Goal: Transaction & Acquisition: Download file/media

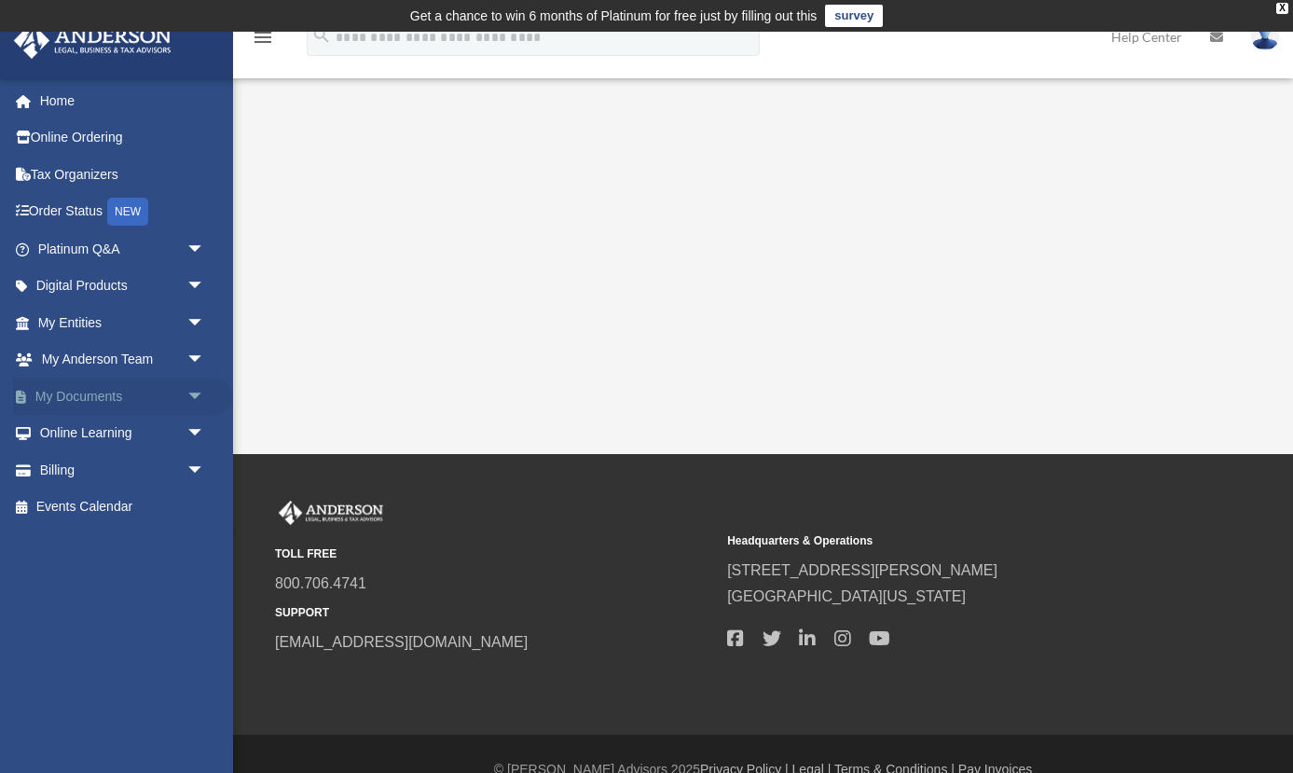
click at [78, 396] on link "My Documents arrow_drop_down" at bounding box center [123, 396] width 220 height 37
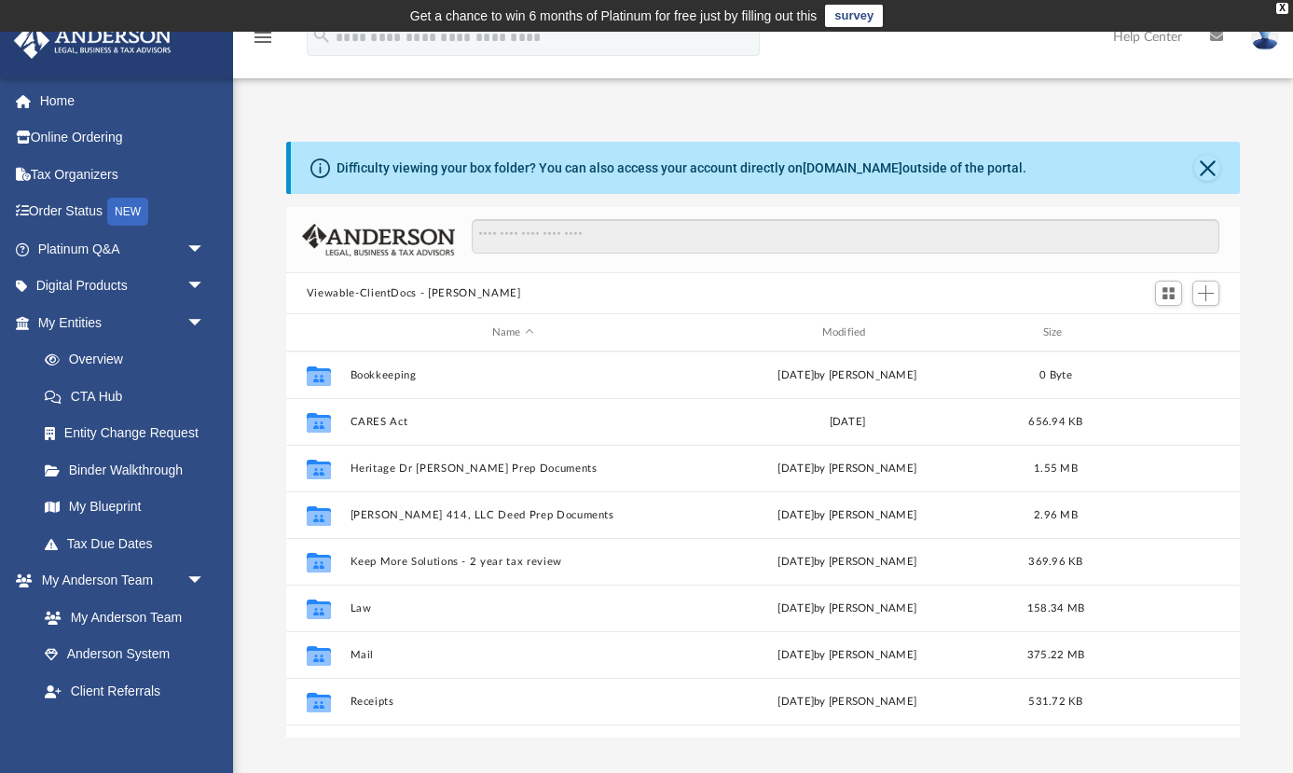
scroll to position [423, 954]
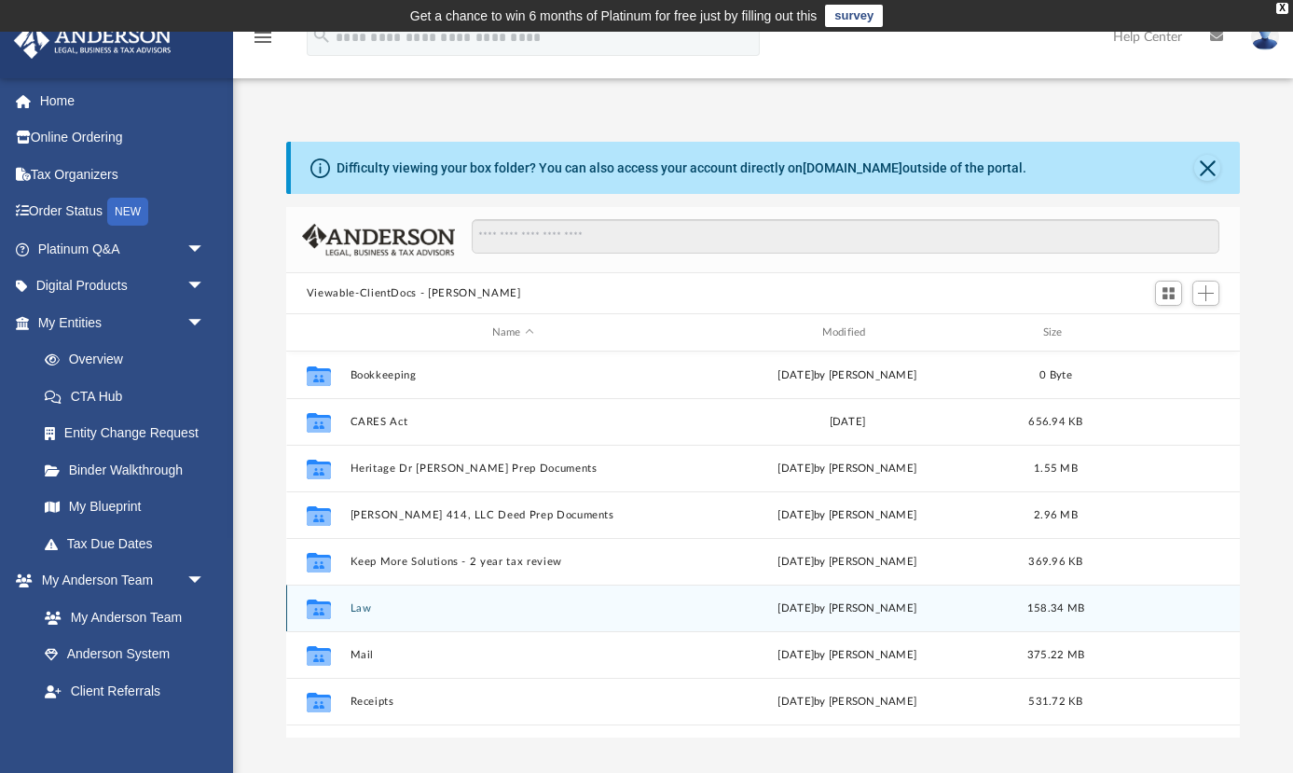
click at [357, 604] on button "Law" at bounding box center [513, 608] width 326 height 12
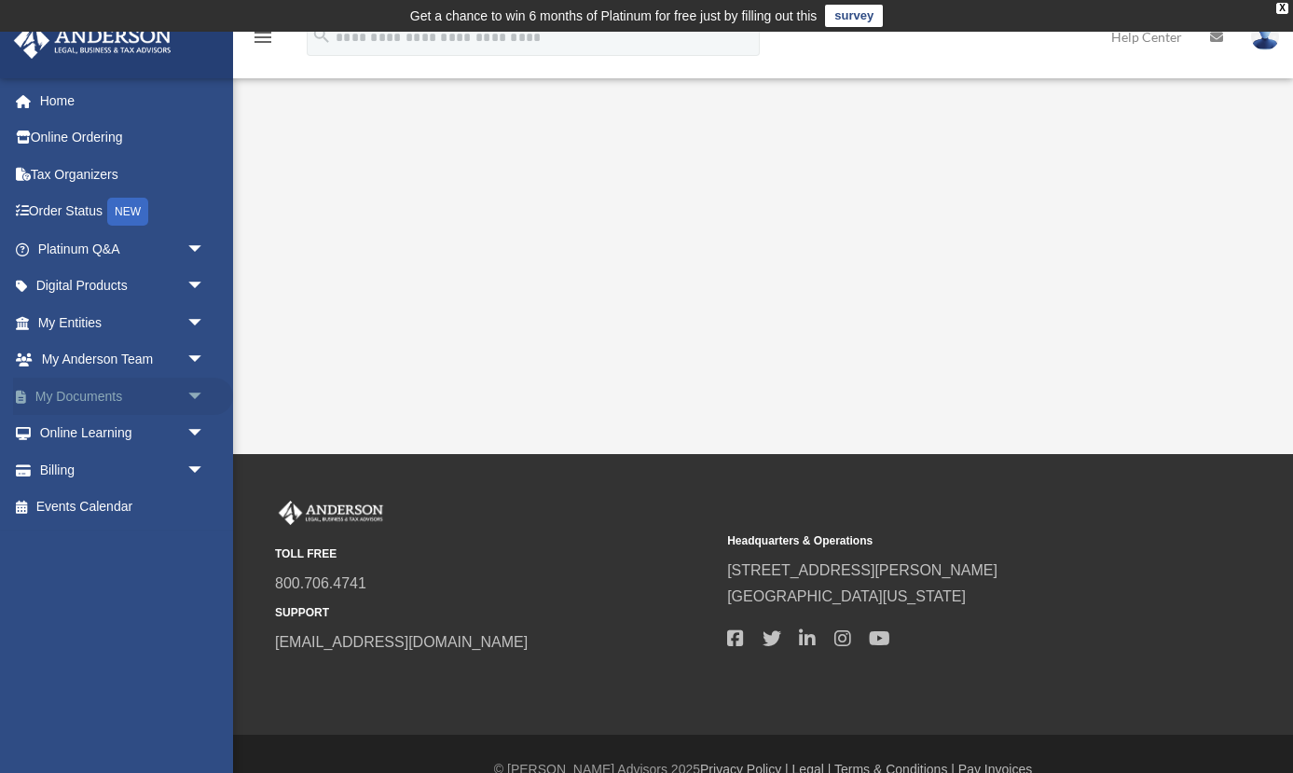
click at [81, 392] on link "My Documents arrow_drop_down" at bounding box center [123, 396] width 220 height 37
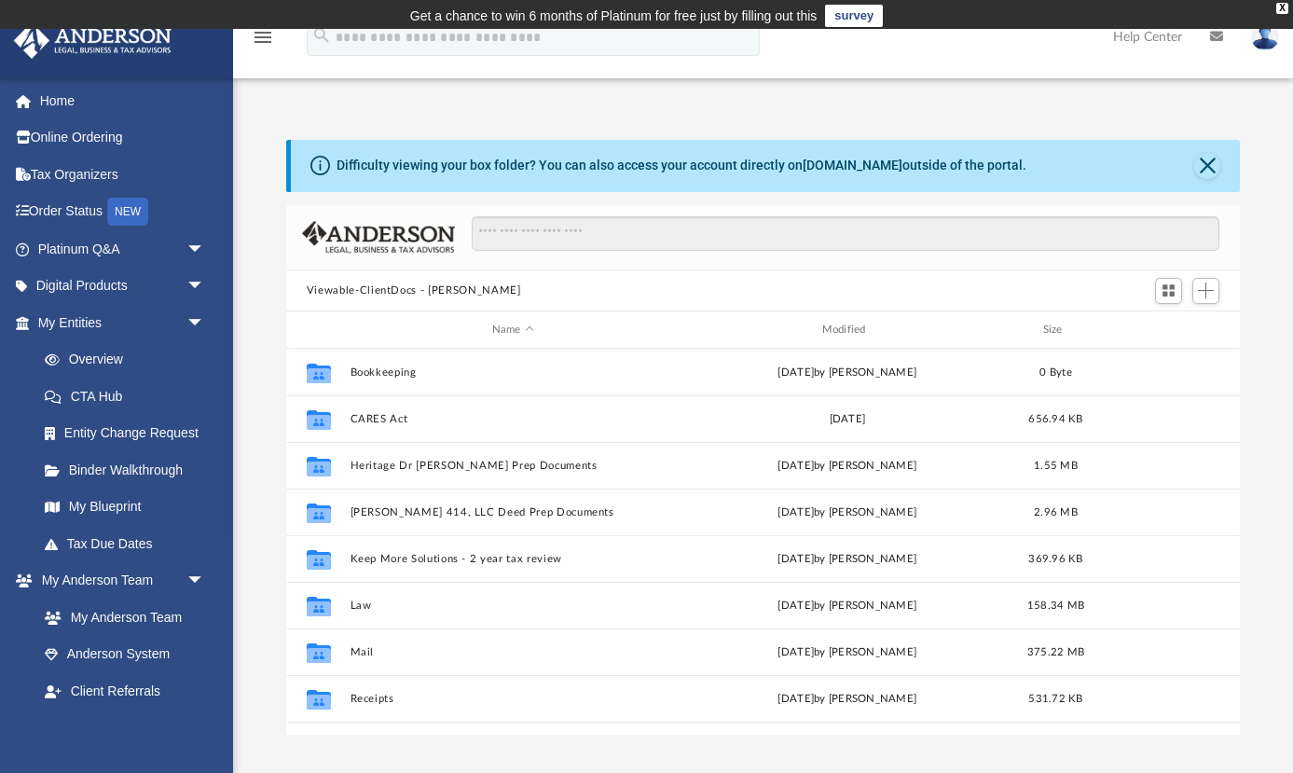
scroll to position [423, 954]
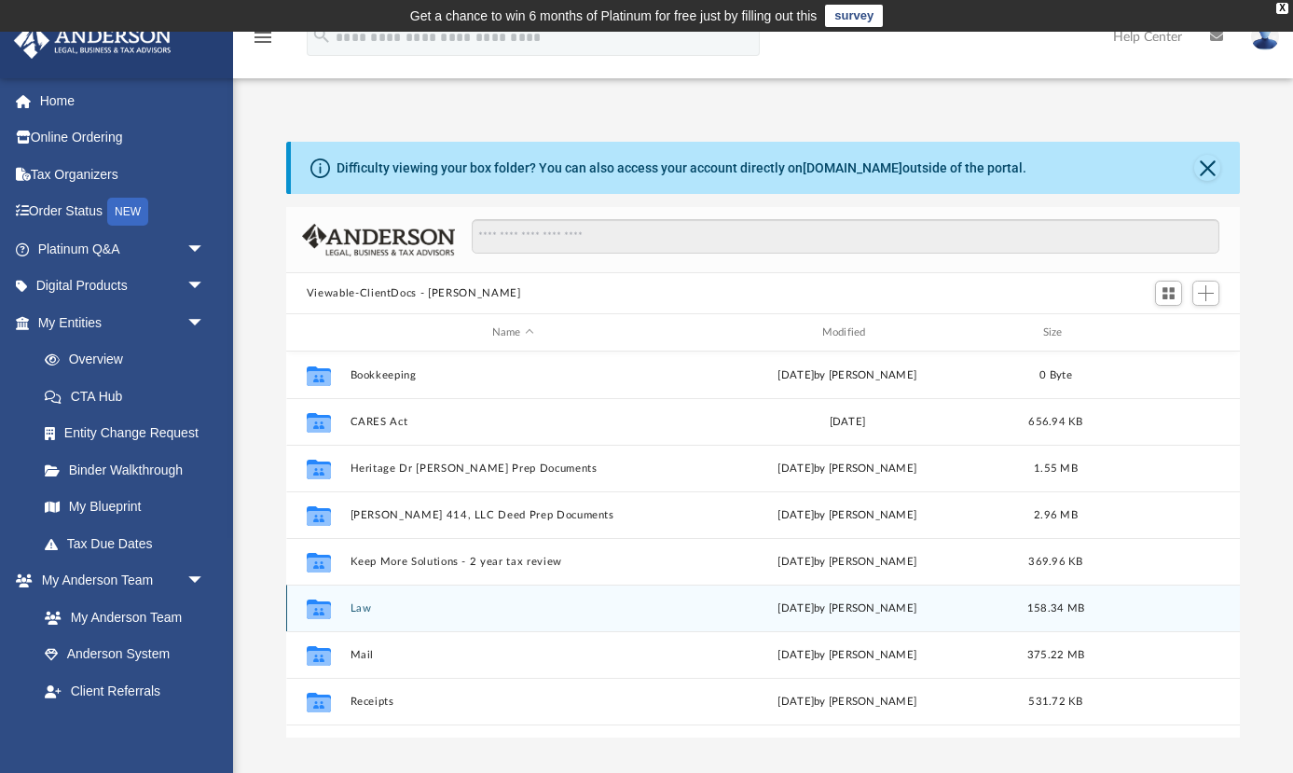
click at [359, 609] on button "Law" at bounding box center [513, 608] width 326 height 12
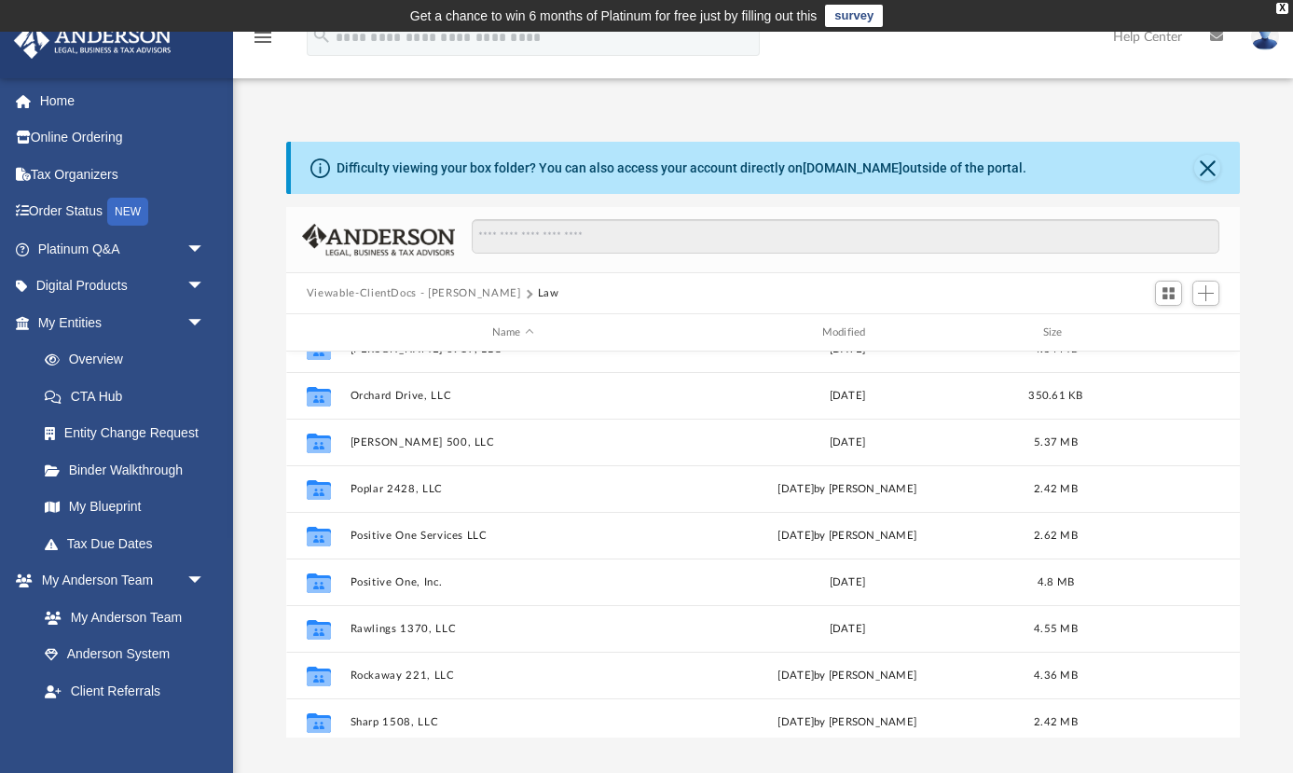
scroll to position [1023, 0]
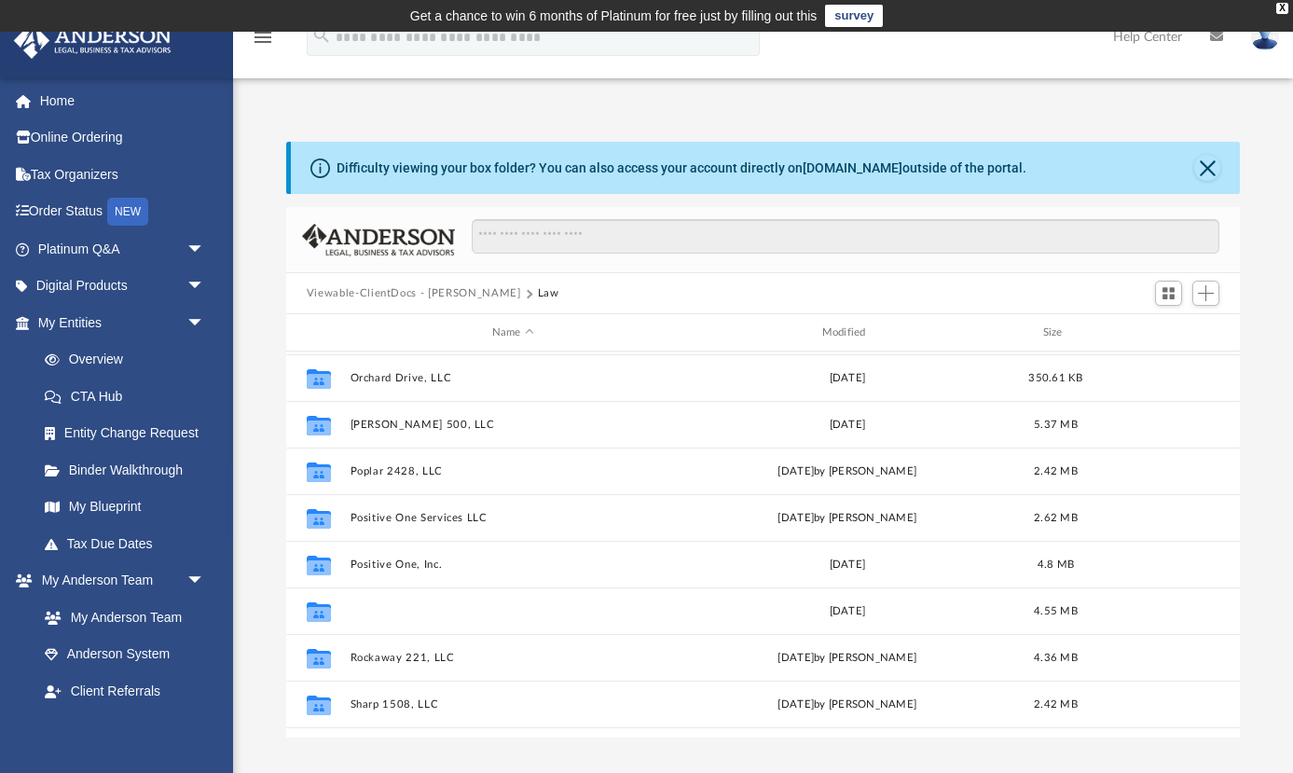
click at [359, 609] on button "Rawlings 1370, LLC" at bounding box center [513, 611] width 326 height 12
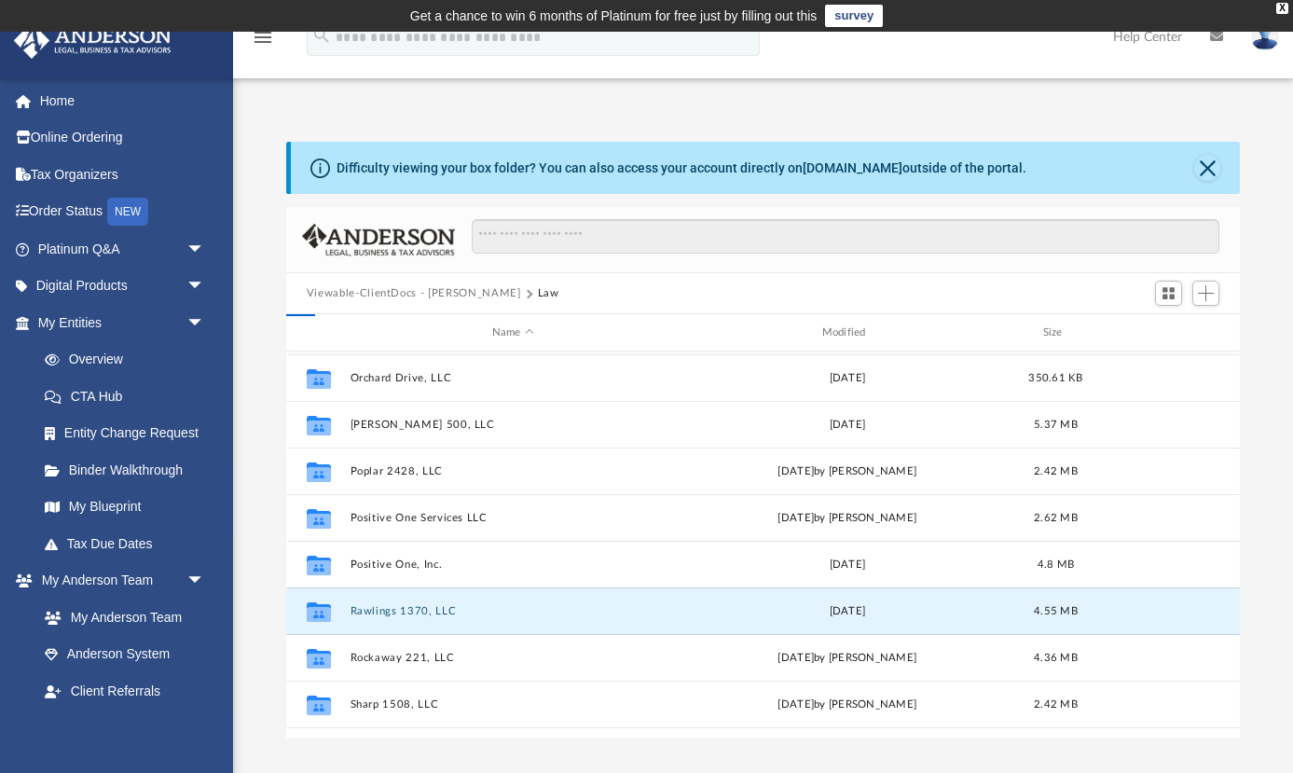
click at [359, 609] on button "Rawlings 1370, LLC" at bounding box center [513, 611] width 326 height 12
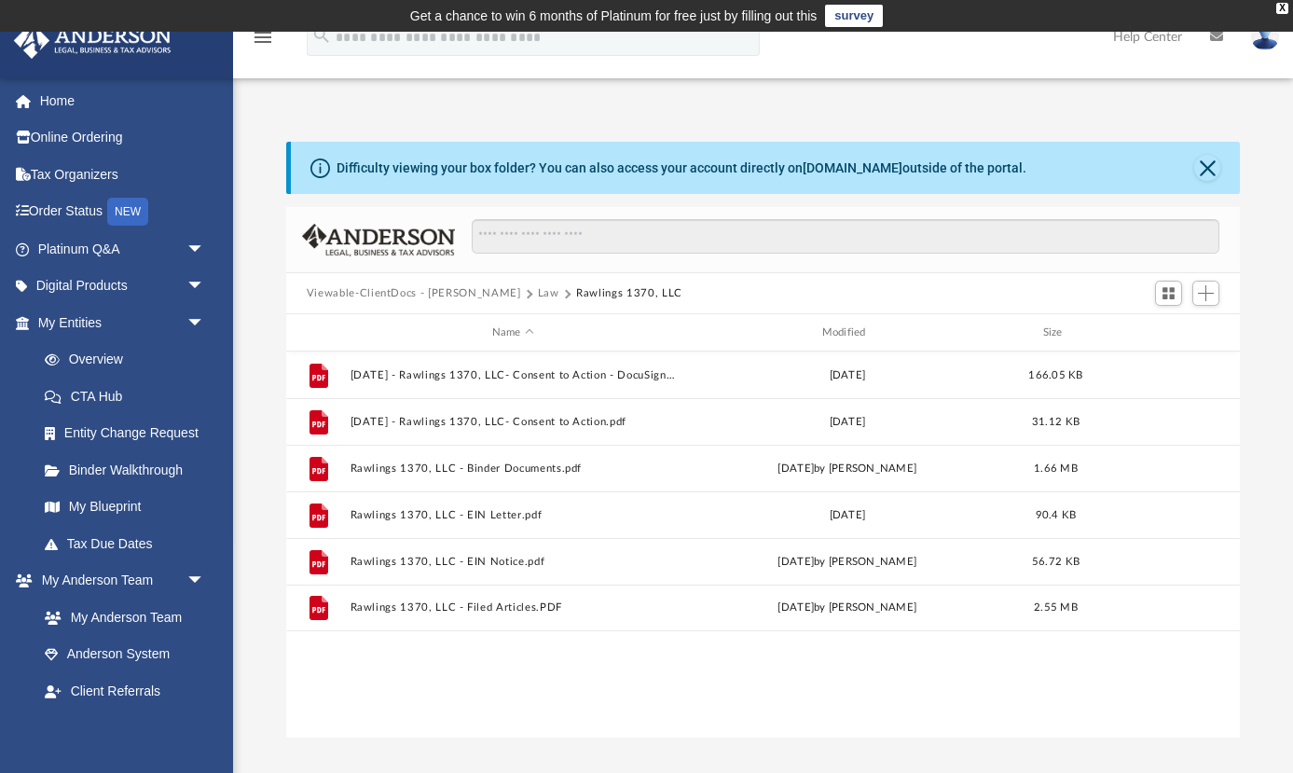
scroll to position [0, 0]
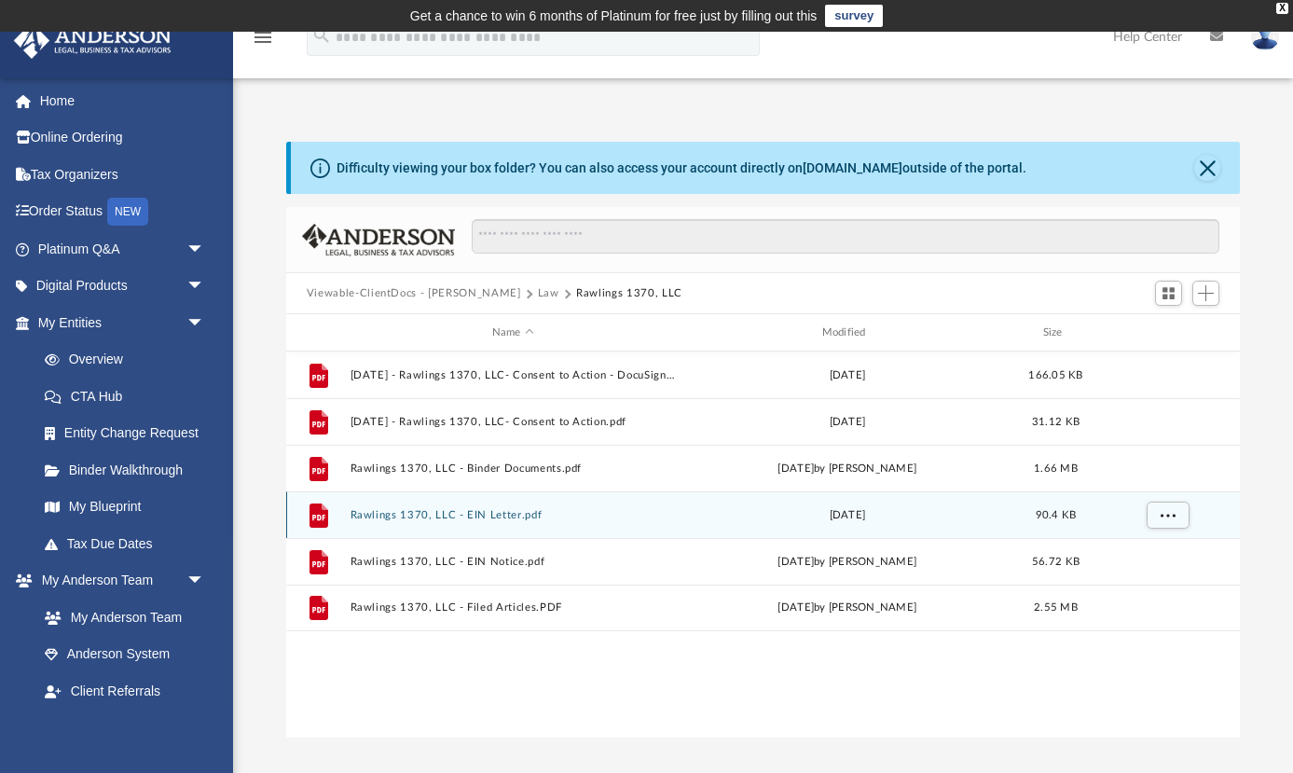
click at [445, 516] on button "Rawlings 1370, LLC - EIN Letter.pdf" at bounding box center [513, 515] width 326 height 12
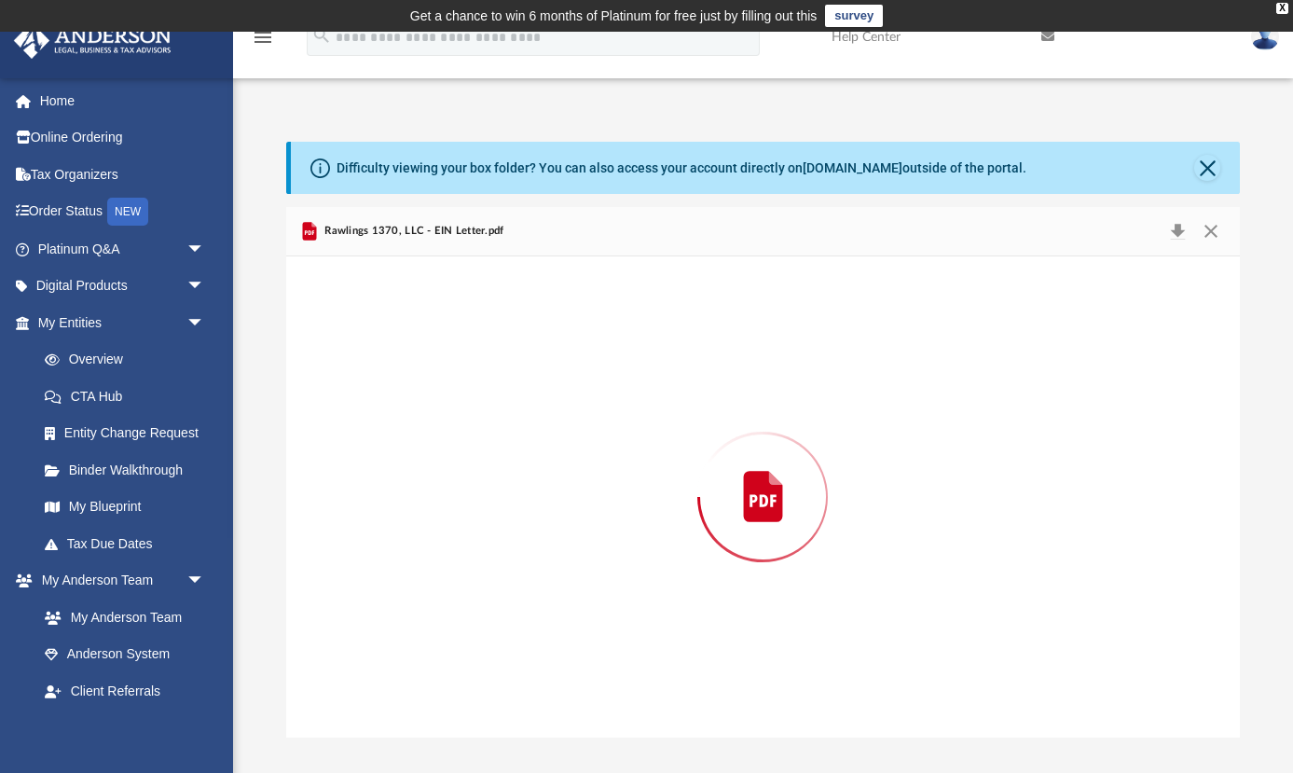
click at [445, 516] on div "Preview" at bounding box center [763, 496] width 954 height 481
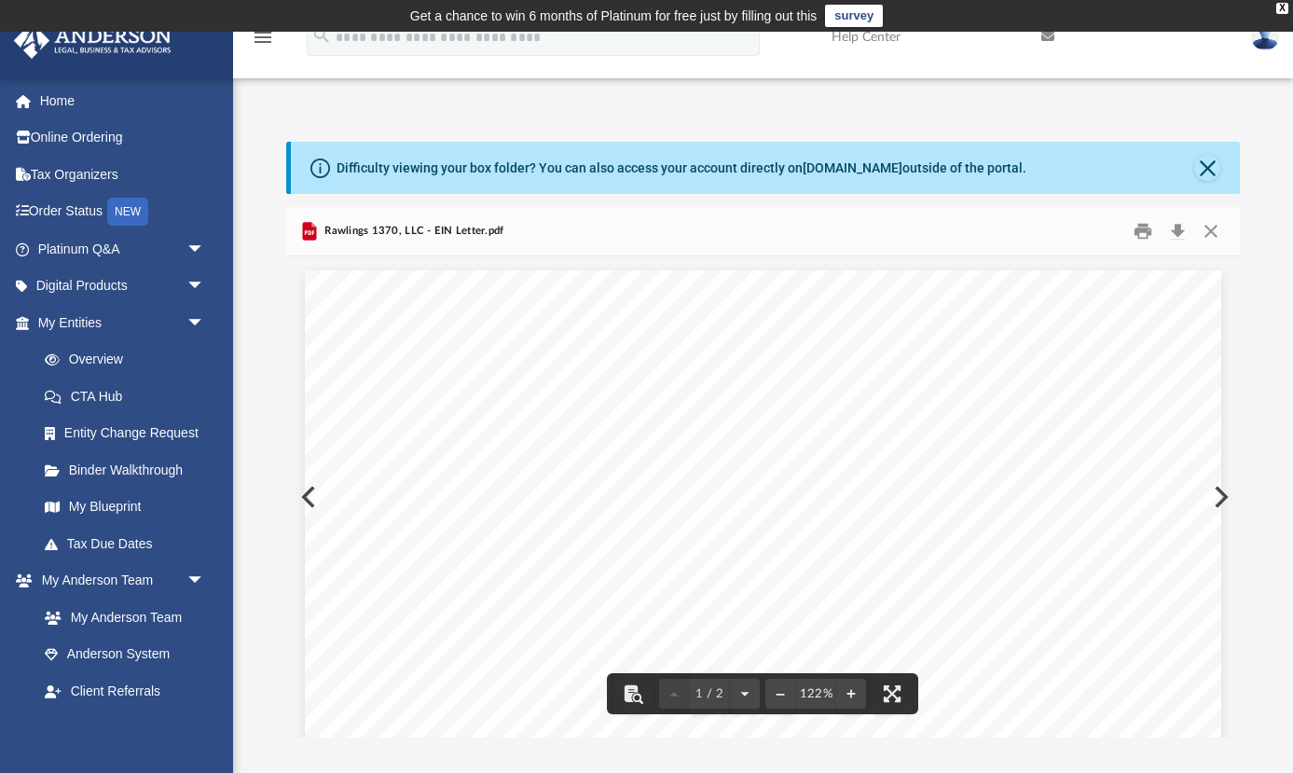
click at [301, 490] on button "Preview" at bounding box center [306, 497] width 41 height 52
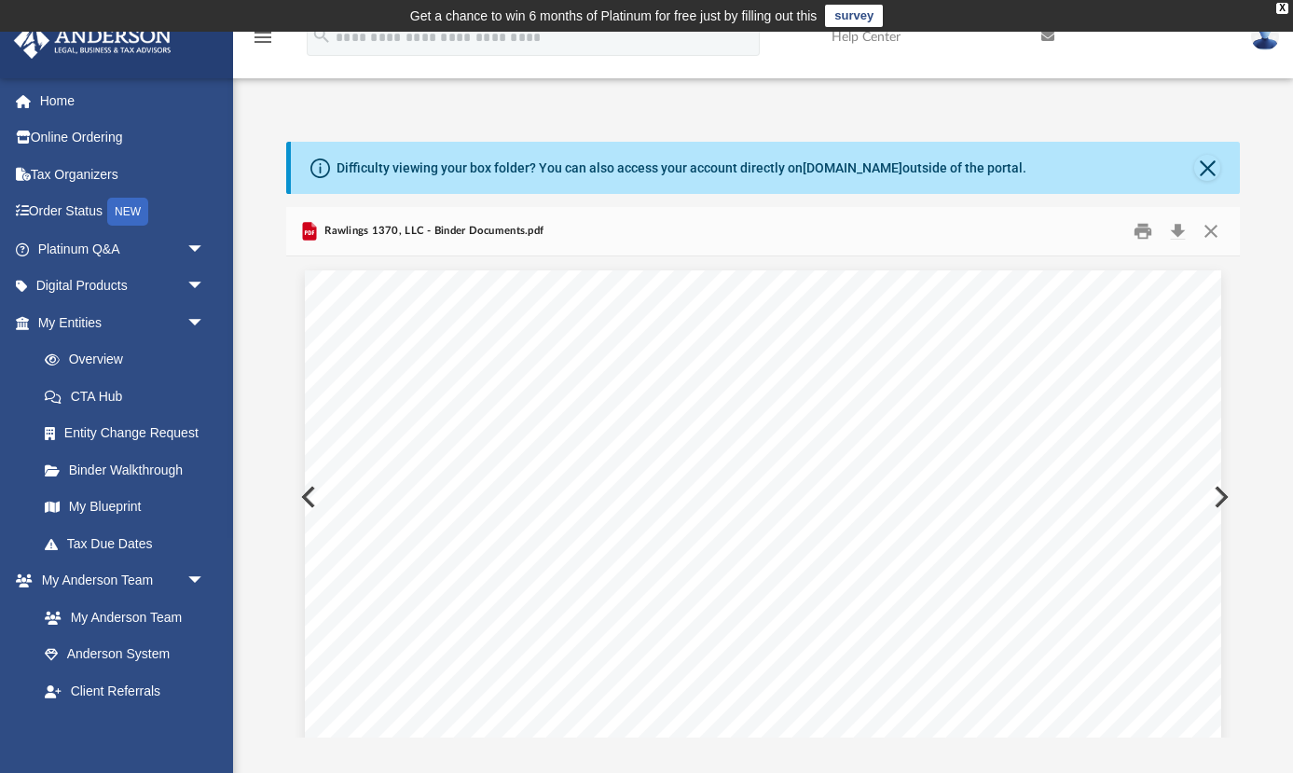
click at [303, 493] on button "Preview" at bounding box center [306, 497] width 41 height 52
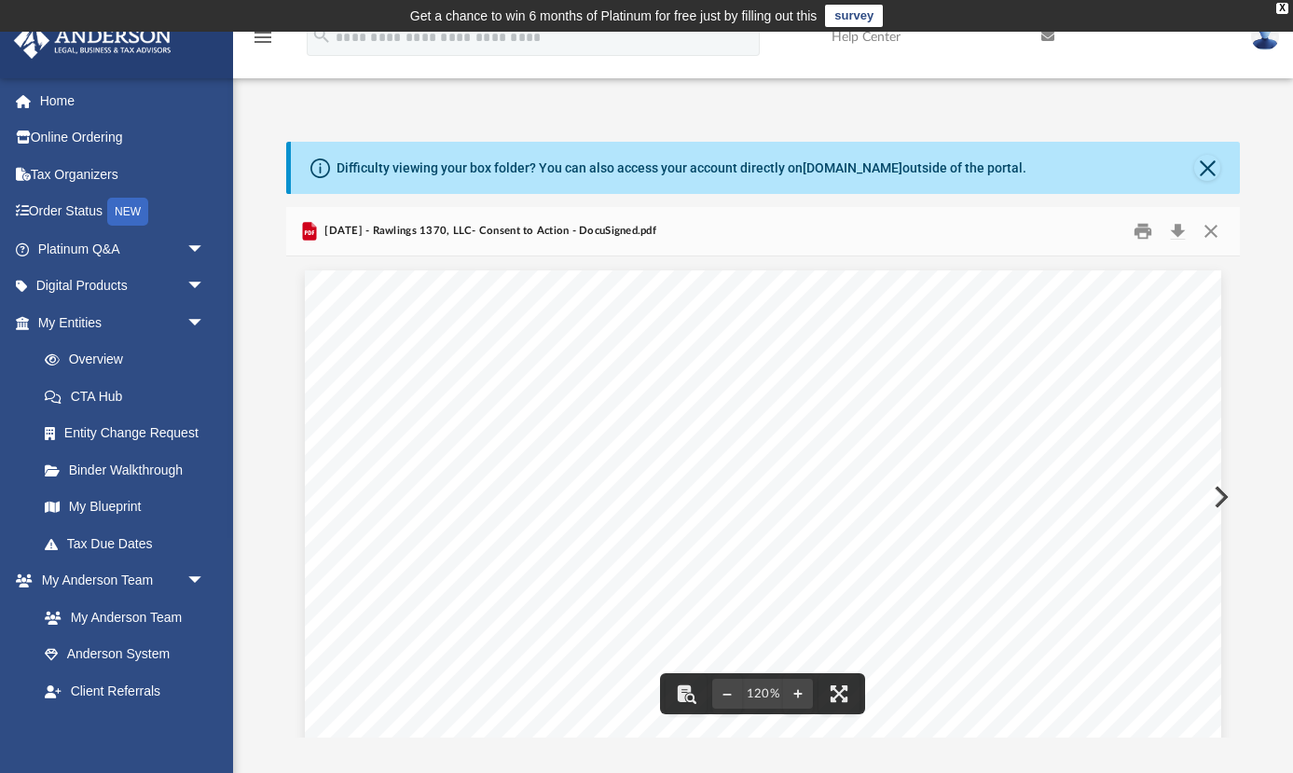
click at [1222, 493] on button "Preview" at bounding box center [1219, 497] width 41 height 52
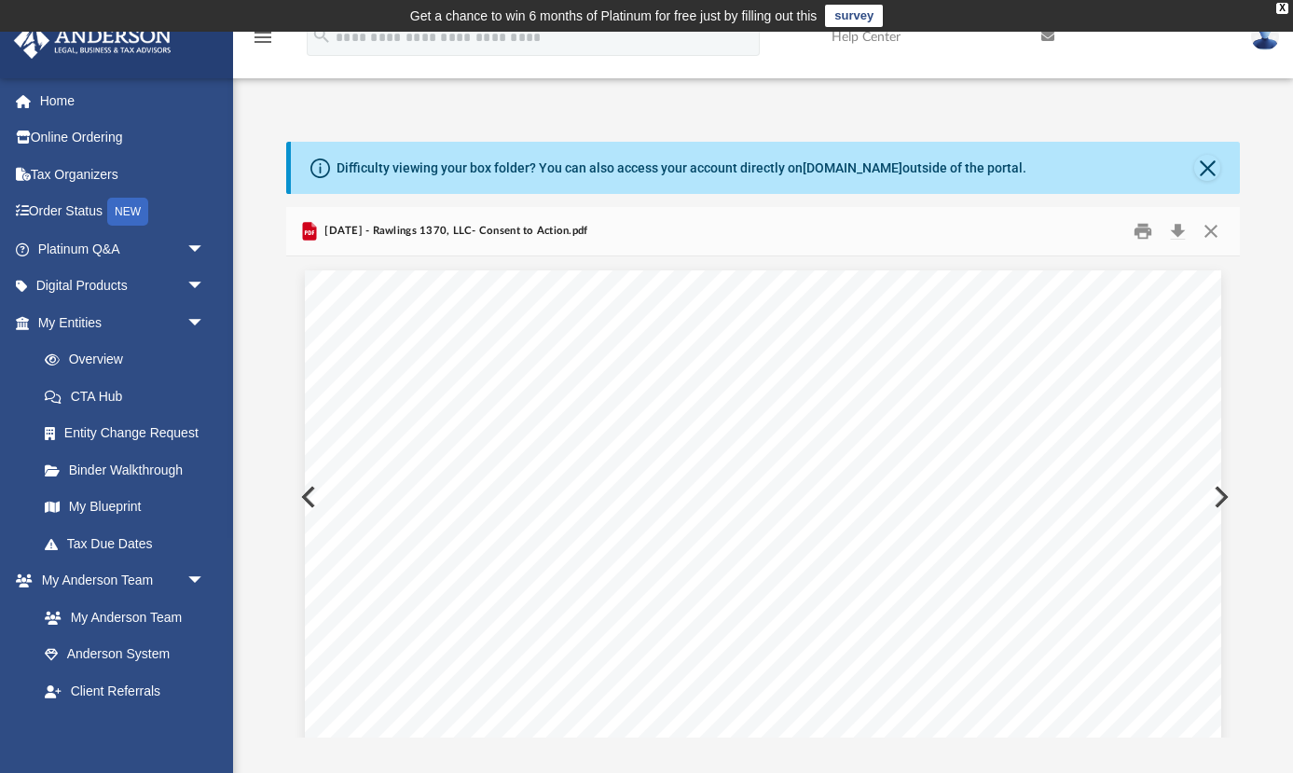
click at [1222, 493] on button "Preview" at bounding box center [1219, 497] width 41 height 52
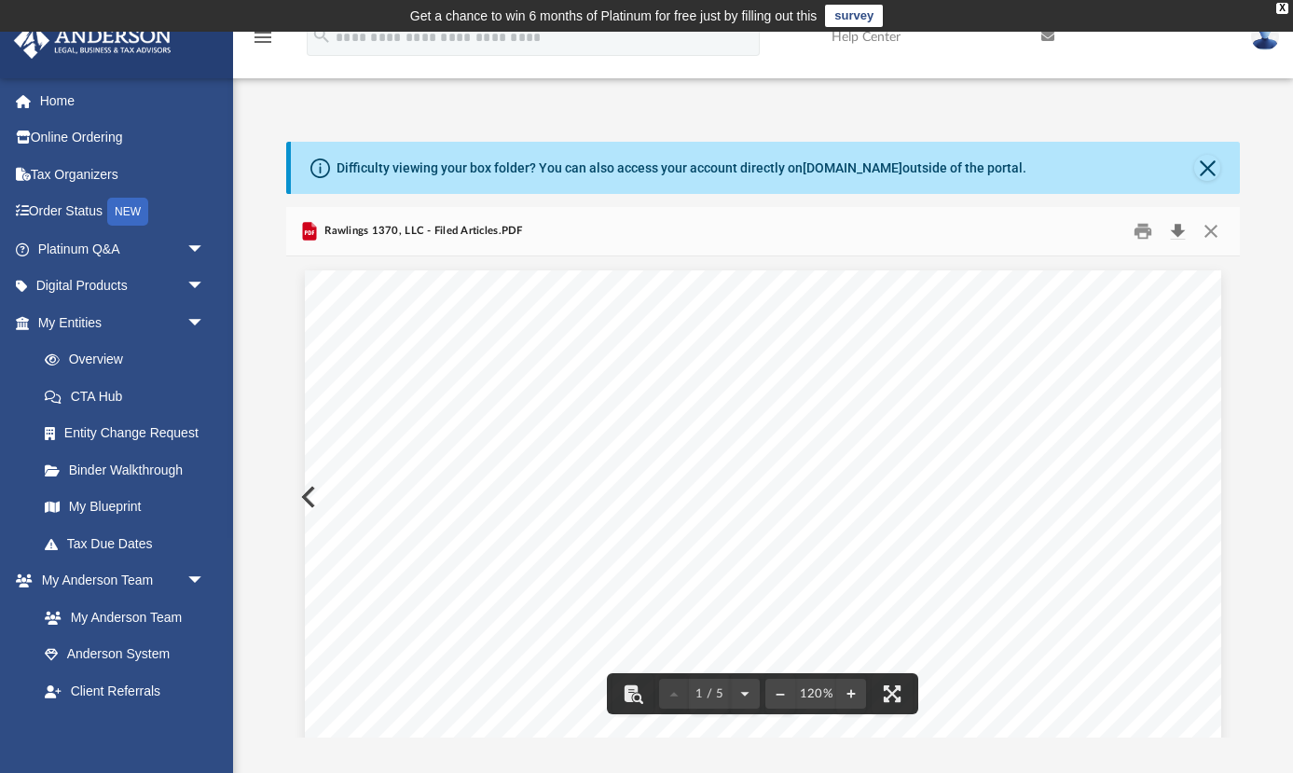
click at [1180, 228] on button "Download" at bounding box center [1178, 231] width 34 height 29
